Goal: Information Seeking & Learning: Learn about a topic

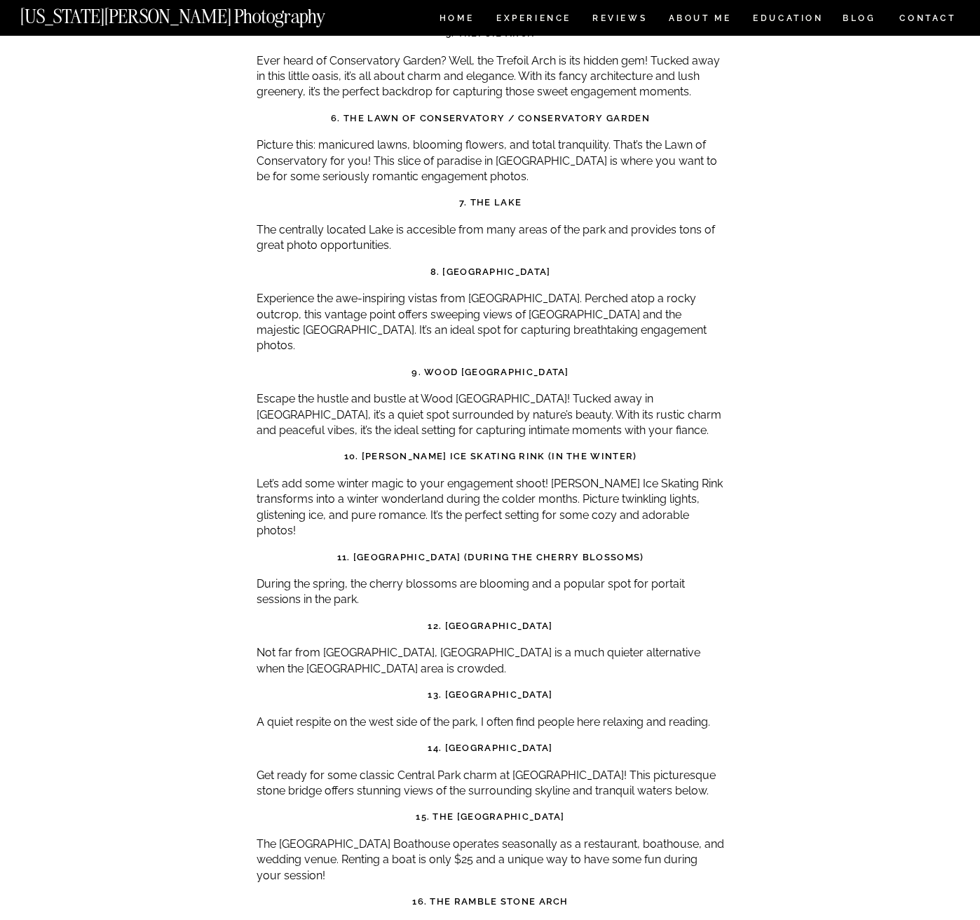
scroll to position [4982, 0]
drag, startPoint x: 452, startPoint y: 644, endPoint x: 549, endPoint y: 640, distance: 96.8
click at [549, 742] on h3 "14. [GEOGRAPHIC_DATA]" at bounding box center [491, 749] width 468 height 14
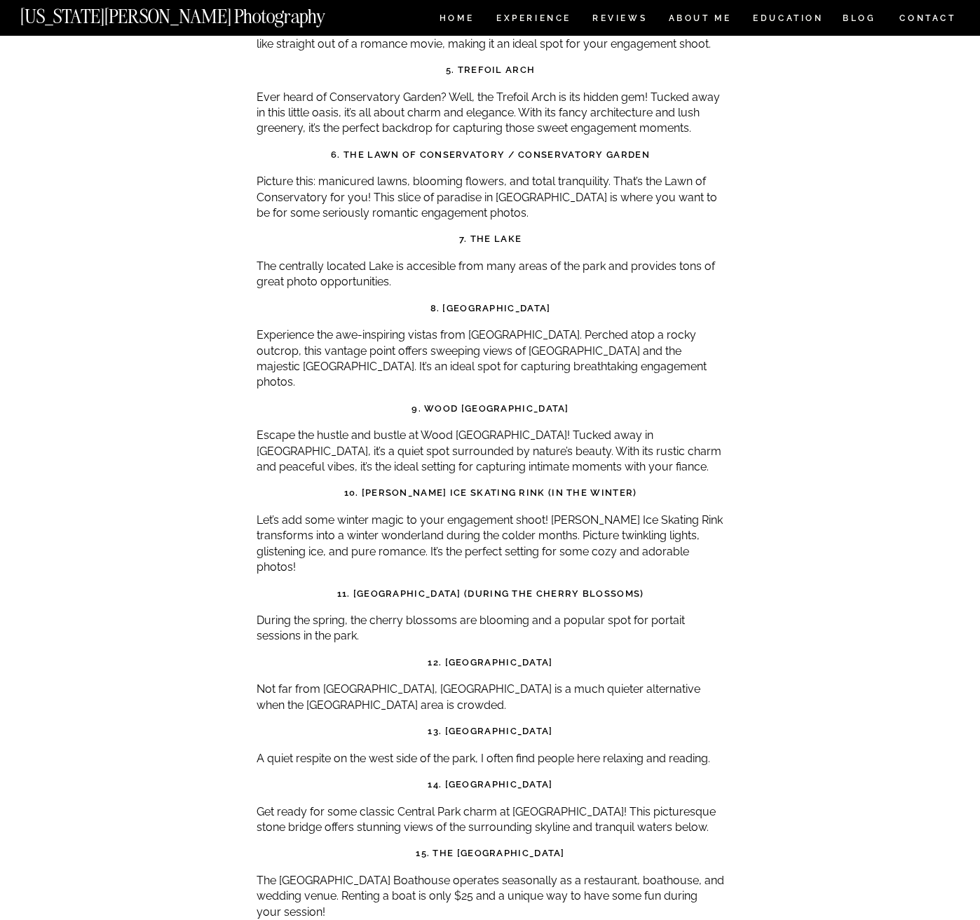
scroll to position [4946, 0]
drag, startPoint x: 440, startPoint y: 627, endPoint x: 568, endPoint y: 621, distance: 128.5
click at [568, 724] on h3 "13. [GEOGRAPHIC_DATA]" at bounding box center [491, 731] width 468 height 14
click at [642, 724] on h3 "13. [GEOGRAPHIC_DATA]" at bounding box center [491, 731] width 468 height 14
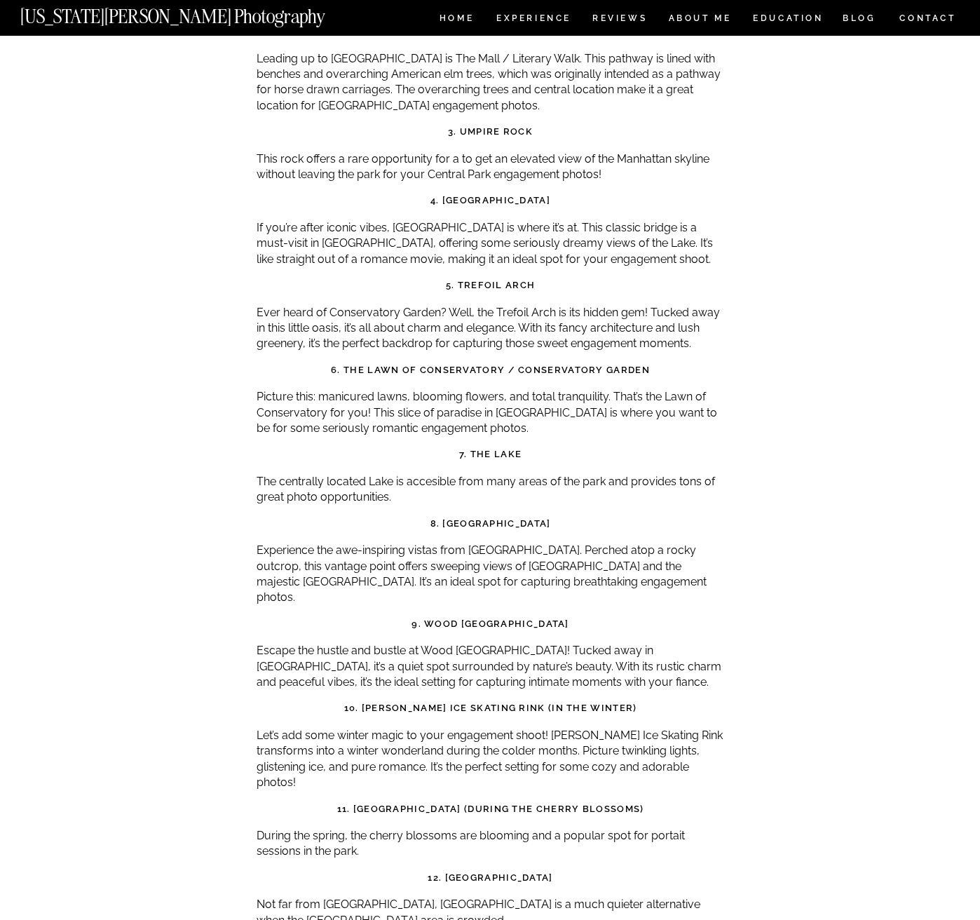
scroll to position [4744, 0]
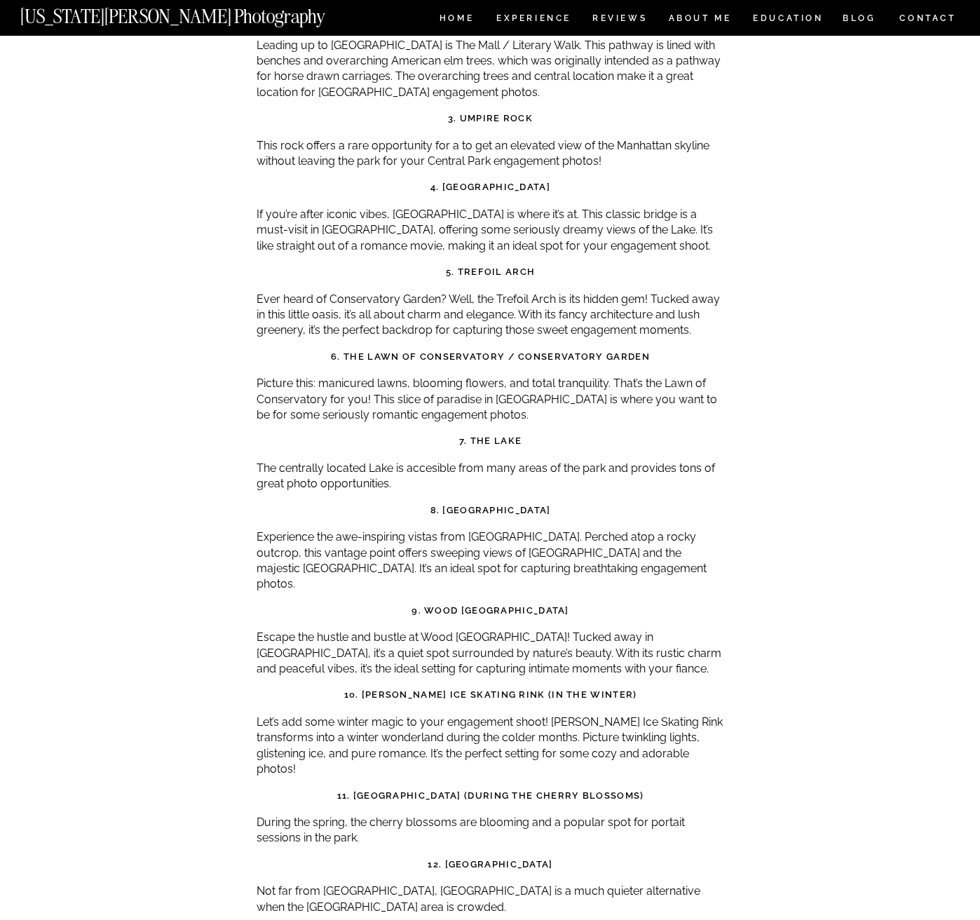
drag, startPoint x: 426, startPoint y: 424, endPoint x: 566, endPoint y: 426, distance: 139.5
click at [551, 505] on strong "8. [GEOGRAPHIC_DATA]" at bounding box center [491, 510] width 121 height 11
copy strong "San Remo Lookout Point"
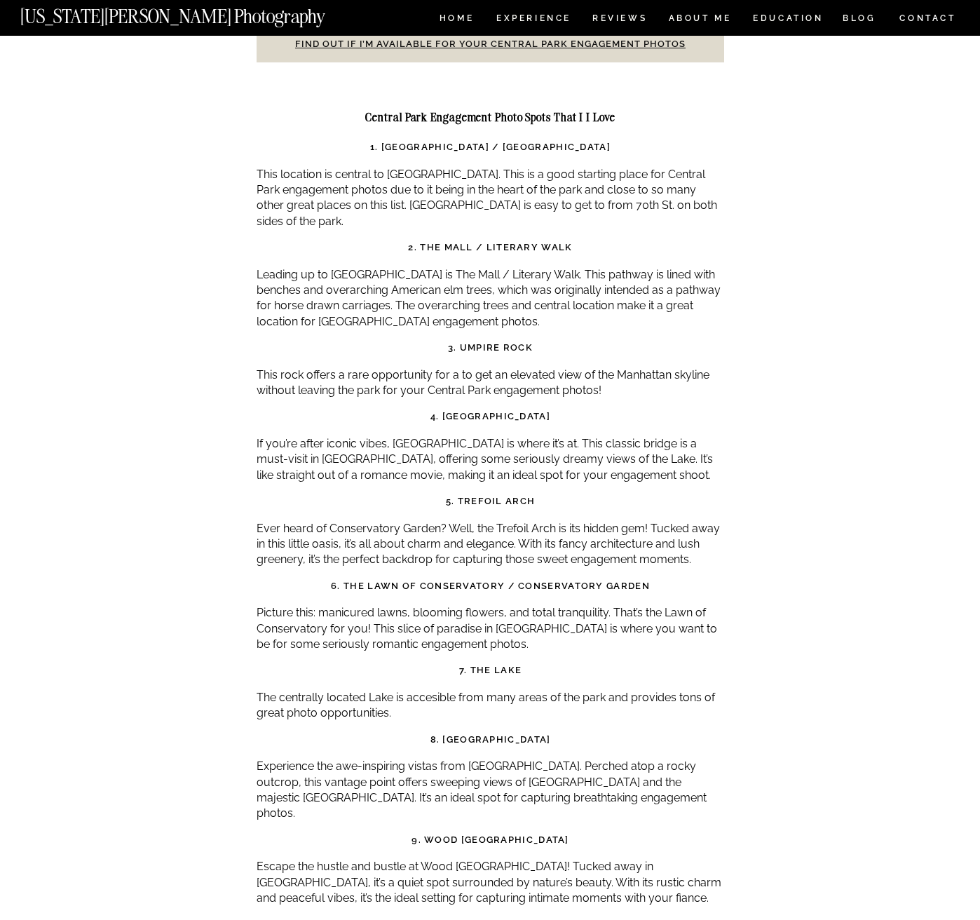
scroll to position [4512, 0]
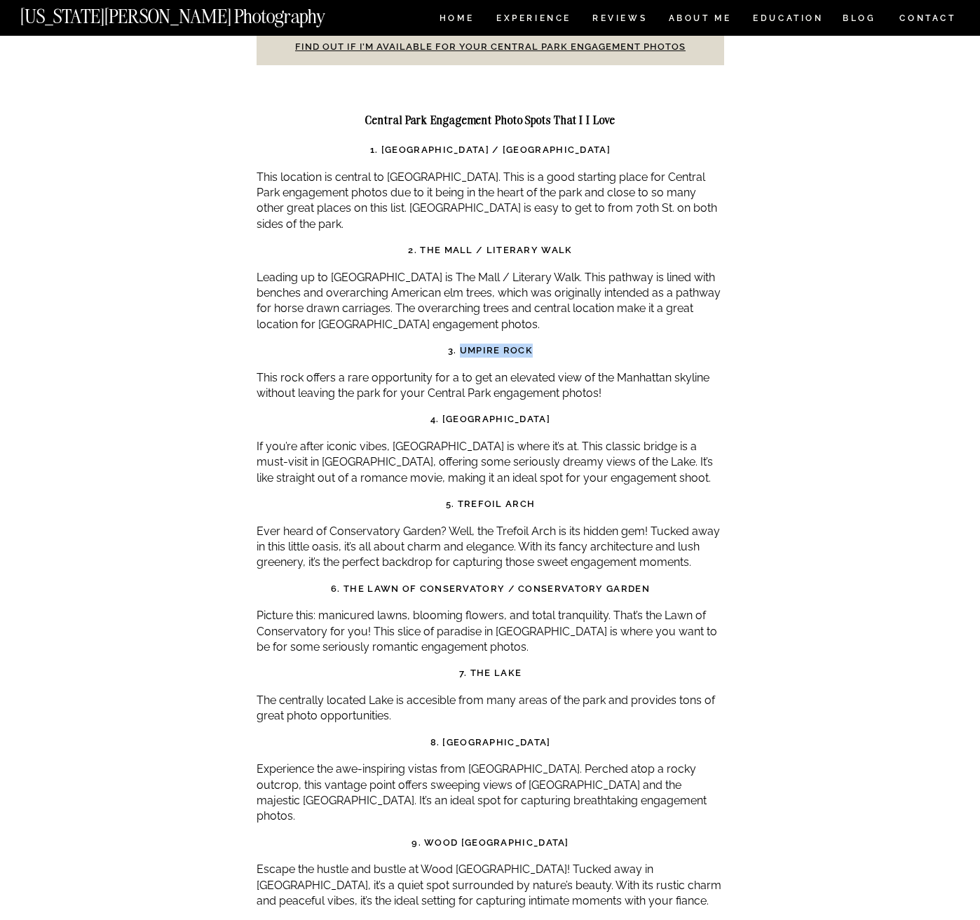
drag, startPoint x: 470, startPoint y: 271, endPoint x: 540, endPoint y: 271, distance: 70.1
click at [540, 344] on h3 "3. Umpire Rock" at bounding box center [491, 351] width 468 height 14
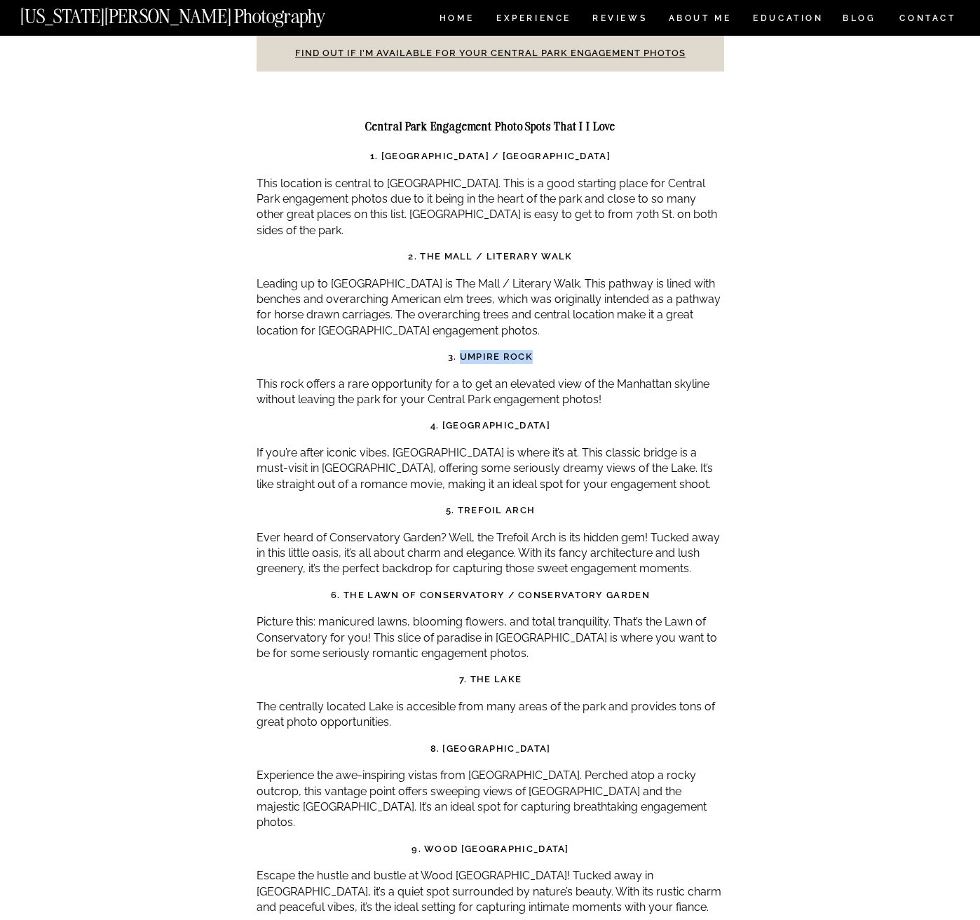
scroll to position [4506, 0]
copy strong "Umpire Rock"
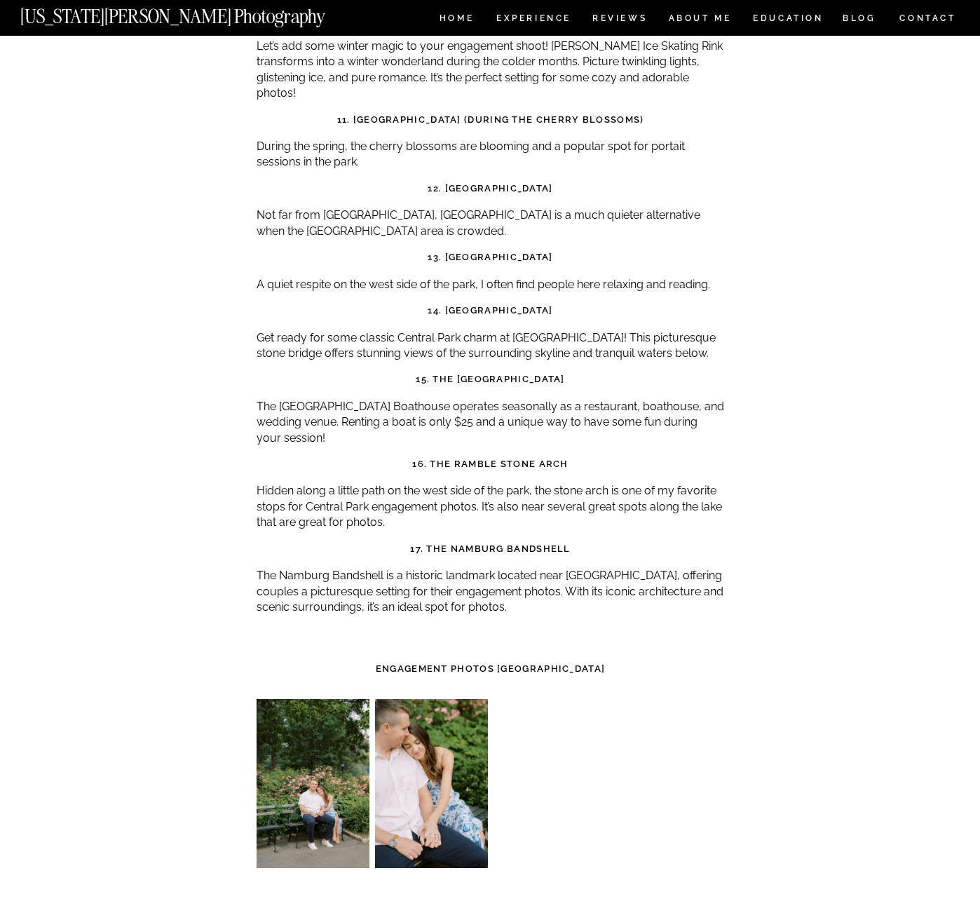
scroll to position [5419, 0]
